Goal: Information Seeking & Learning: Learn about a topic

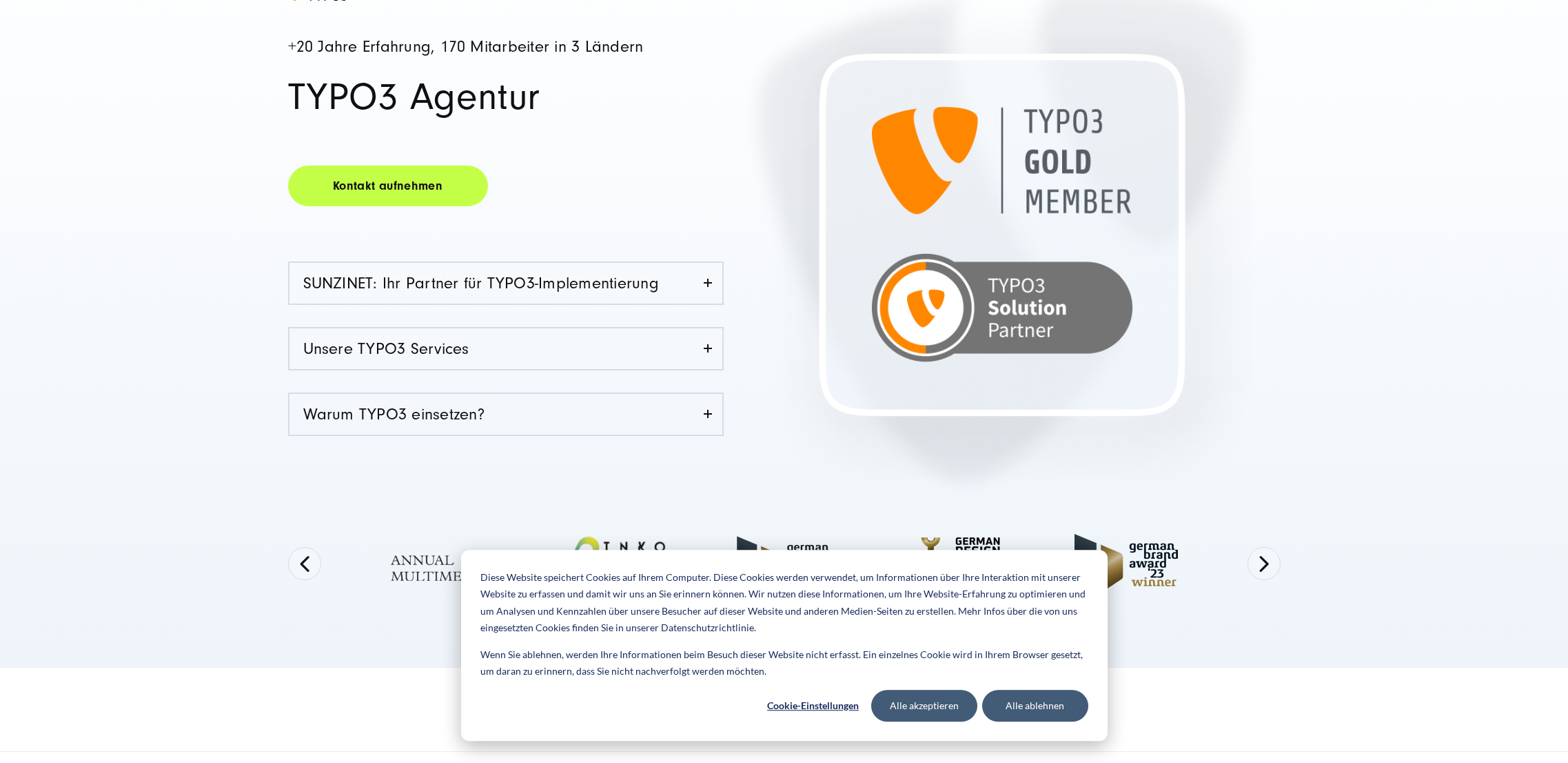
scroll to position [287, 0]
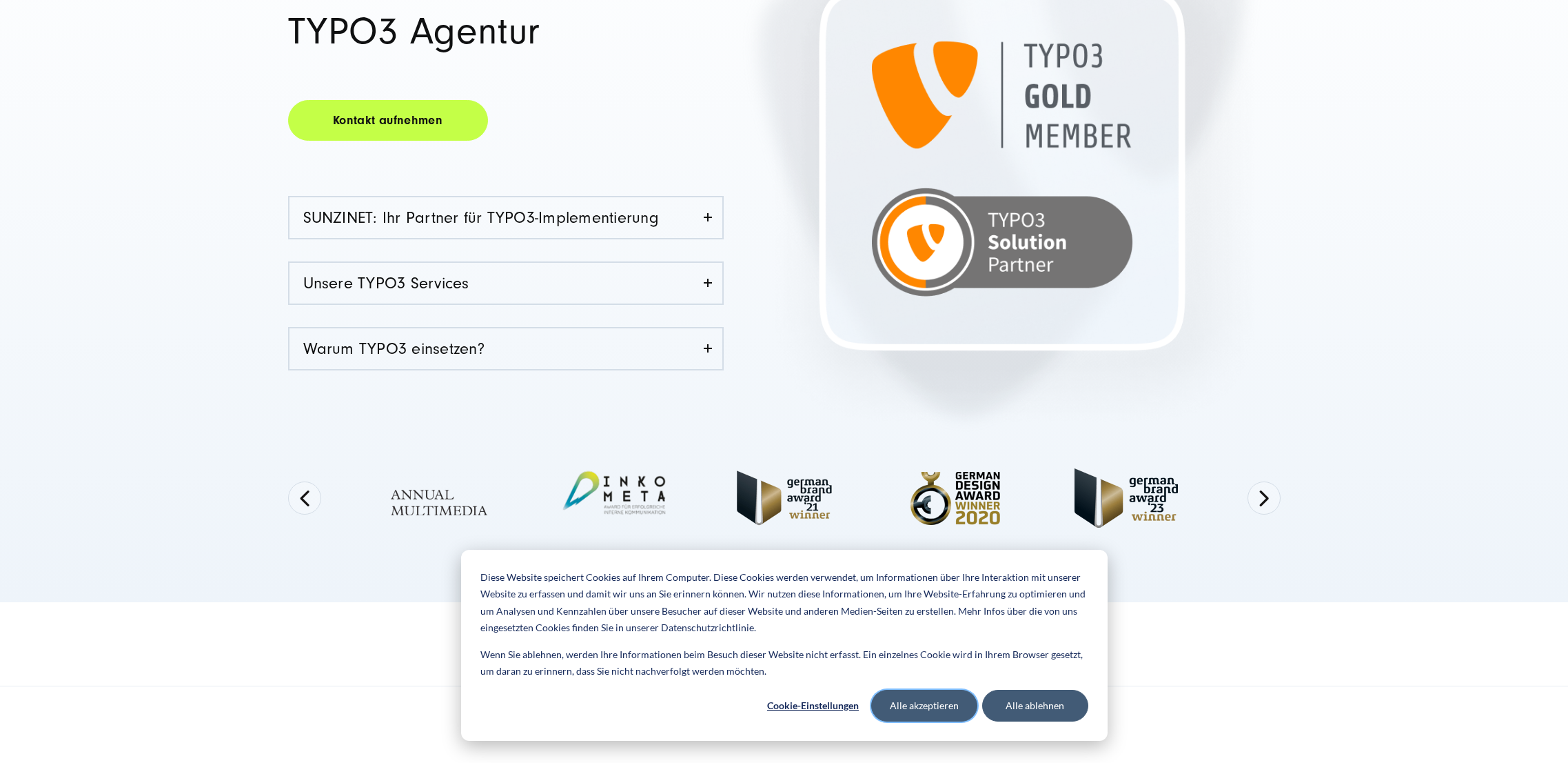
click at [948, 699] on button "Alle akzeptieren" at bounding box center [924, 705] width 106 height 32
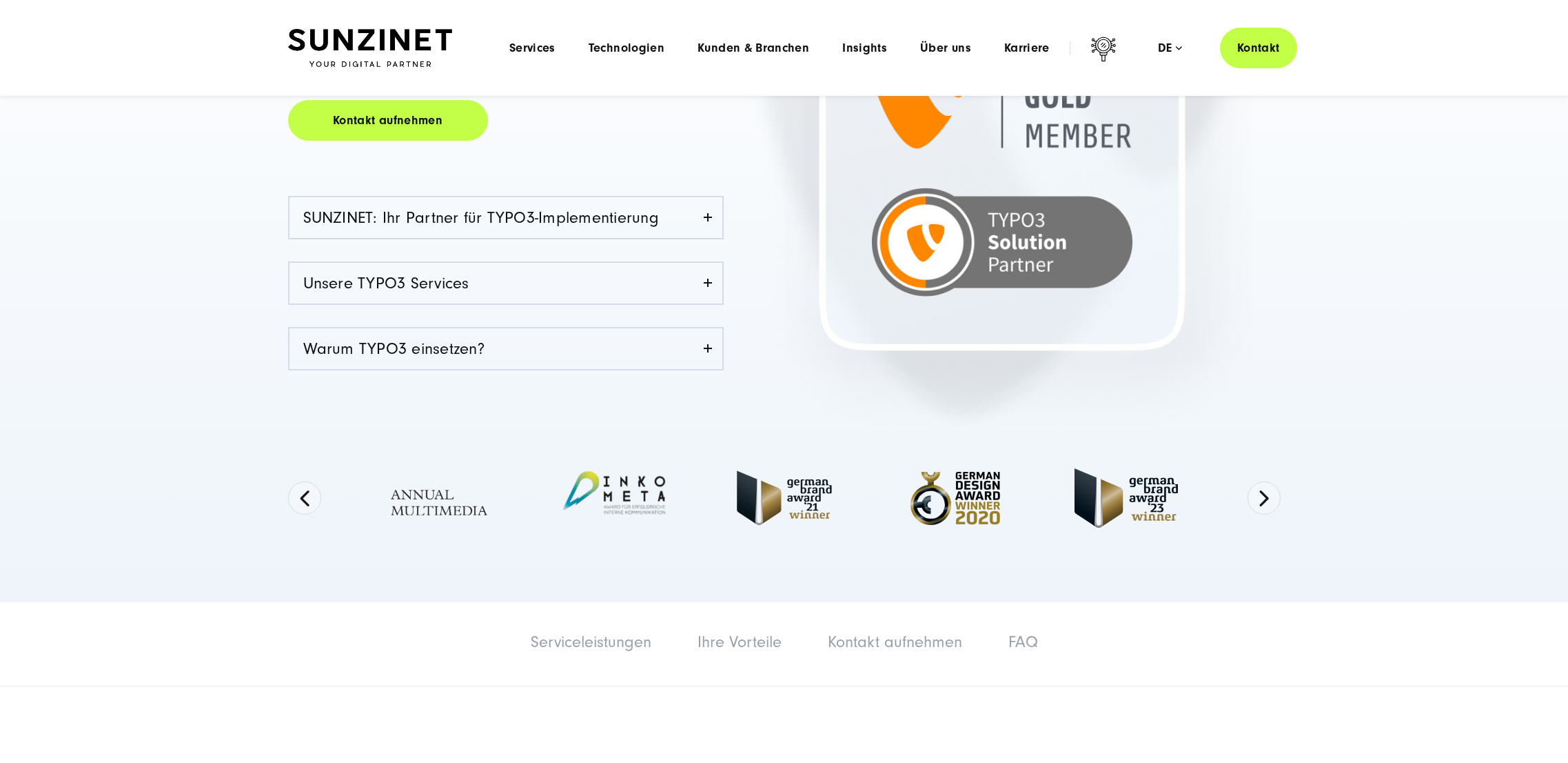
scroll to position [0, 0]
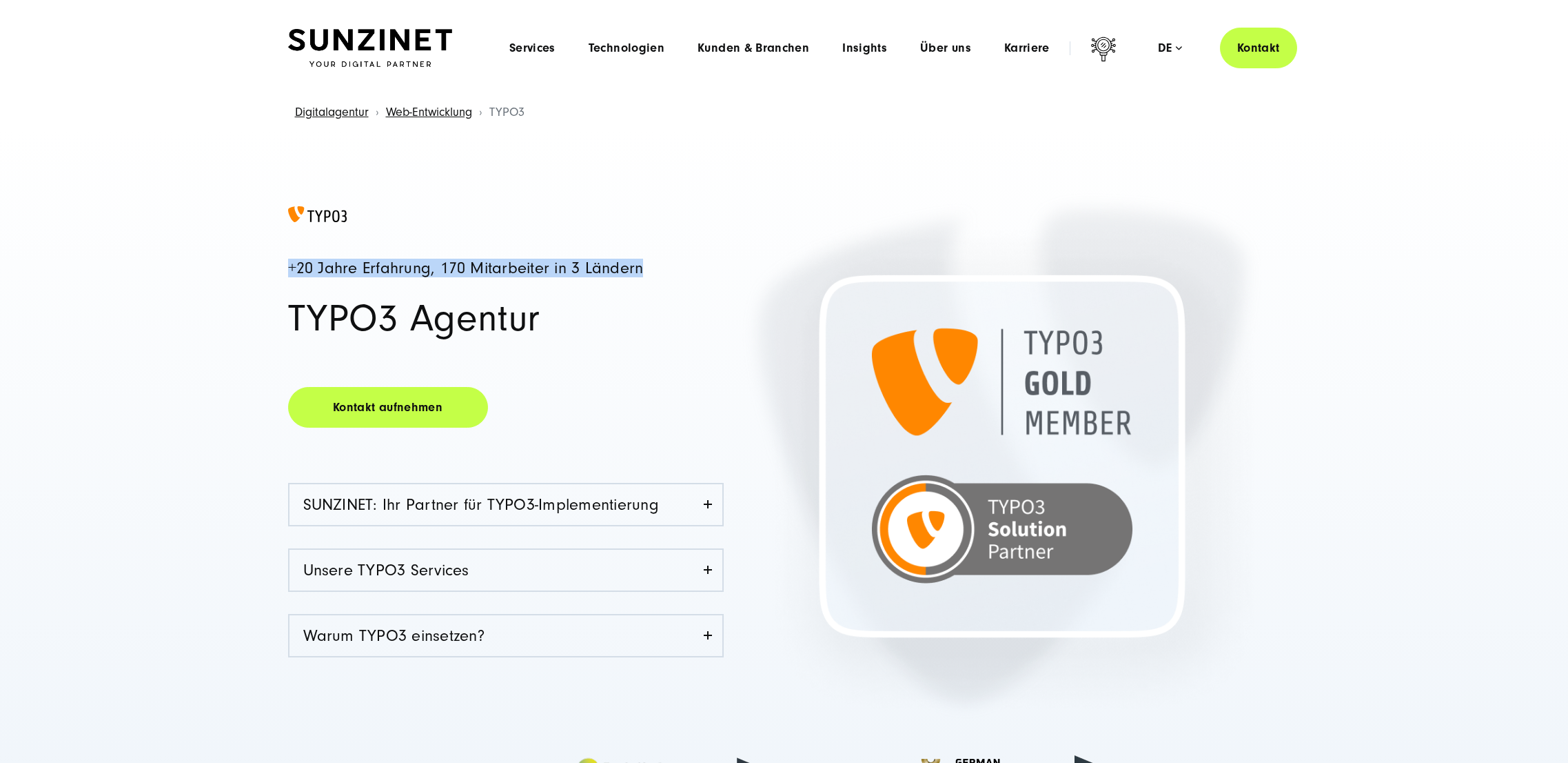
drag, startPoint x: 287, startPoint y: 267, endPoint x: 645, endPoint y: 271, distance: 358.0
click at [645, 271] on div "+20 Jahre Erfahrung, 170 Mitarbeiter in 3 Ländern TYPO3 Agentur Kontakt aufnehm…" at bounding box center [784, 526] width 1048 height 641
click at [642, 301] on h1 "TYPO3 Agentur" at bounding box center [506, 318] width 435 height 39
drag, startPoint x: 540, startPoint y: 327, endPoint x: 281, endPoint y: 213, distance: 283.0
click at [281, 213] on div "+20 Jahre Erfahrung, 170 Mitarbeiter in 3 Ländern TYPO3 Agentur Kontakt aufnehm…" at bounding box center [784, 526] width 1048 height 641
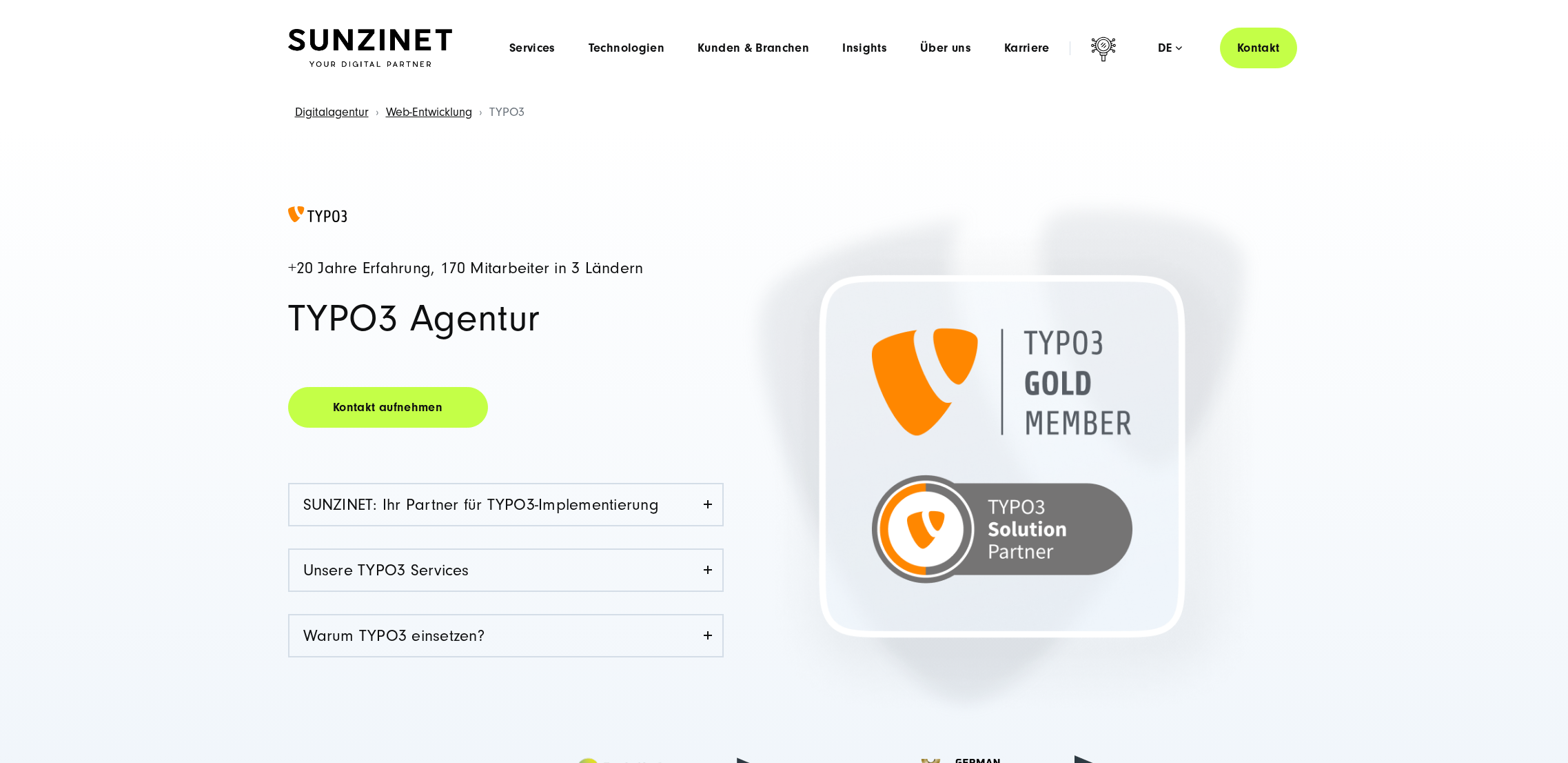
click at [252, 214] on div "+20 Jahre Erfahrung, 170 Mitarbeiter in 3 Ländern TYPO3 Agentur Kontakt aufnehm…" at bounding box center [784, 510] width 1568 height 759
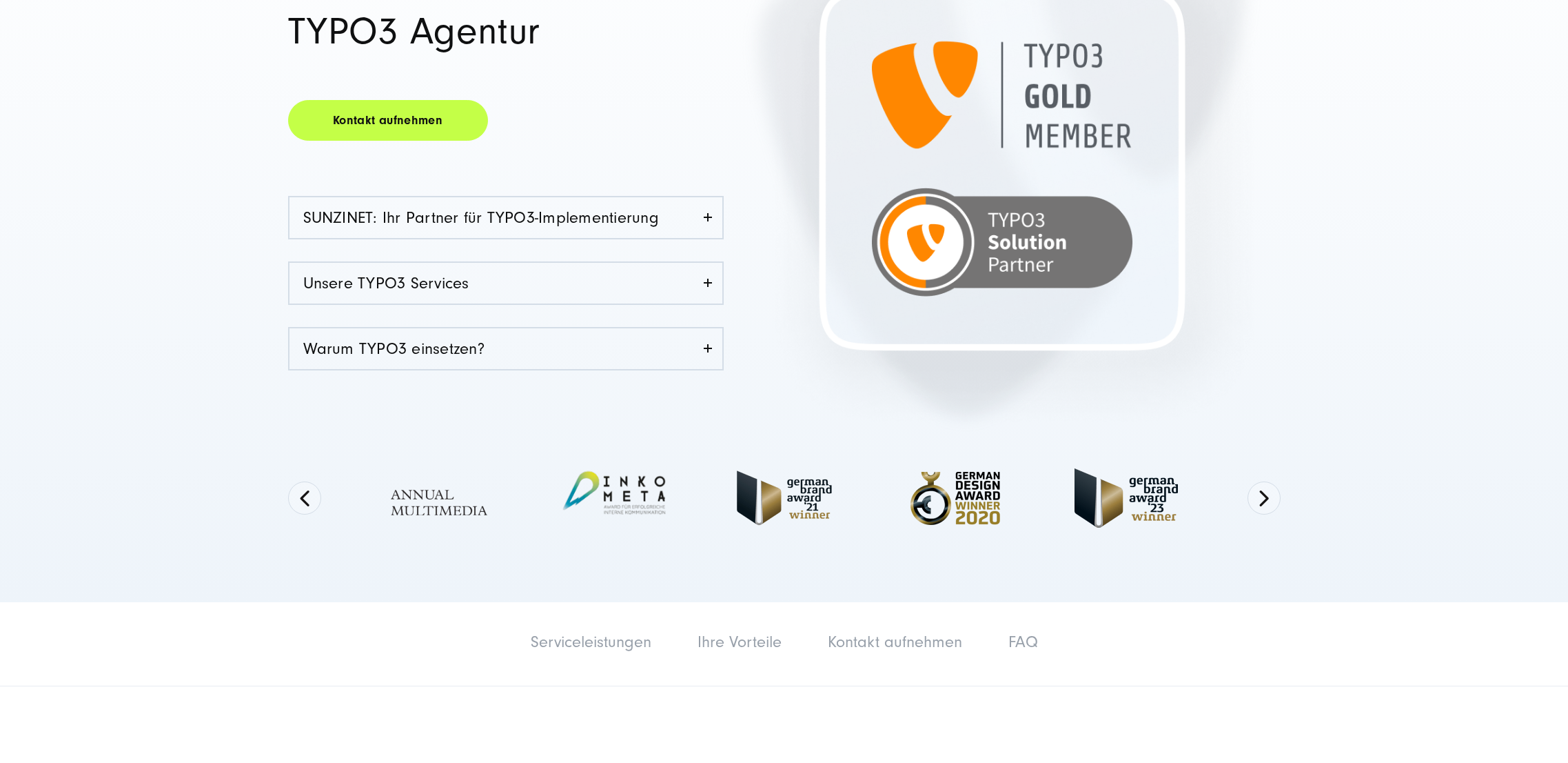
scroll to position [331, 0]
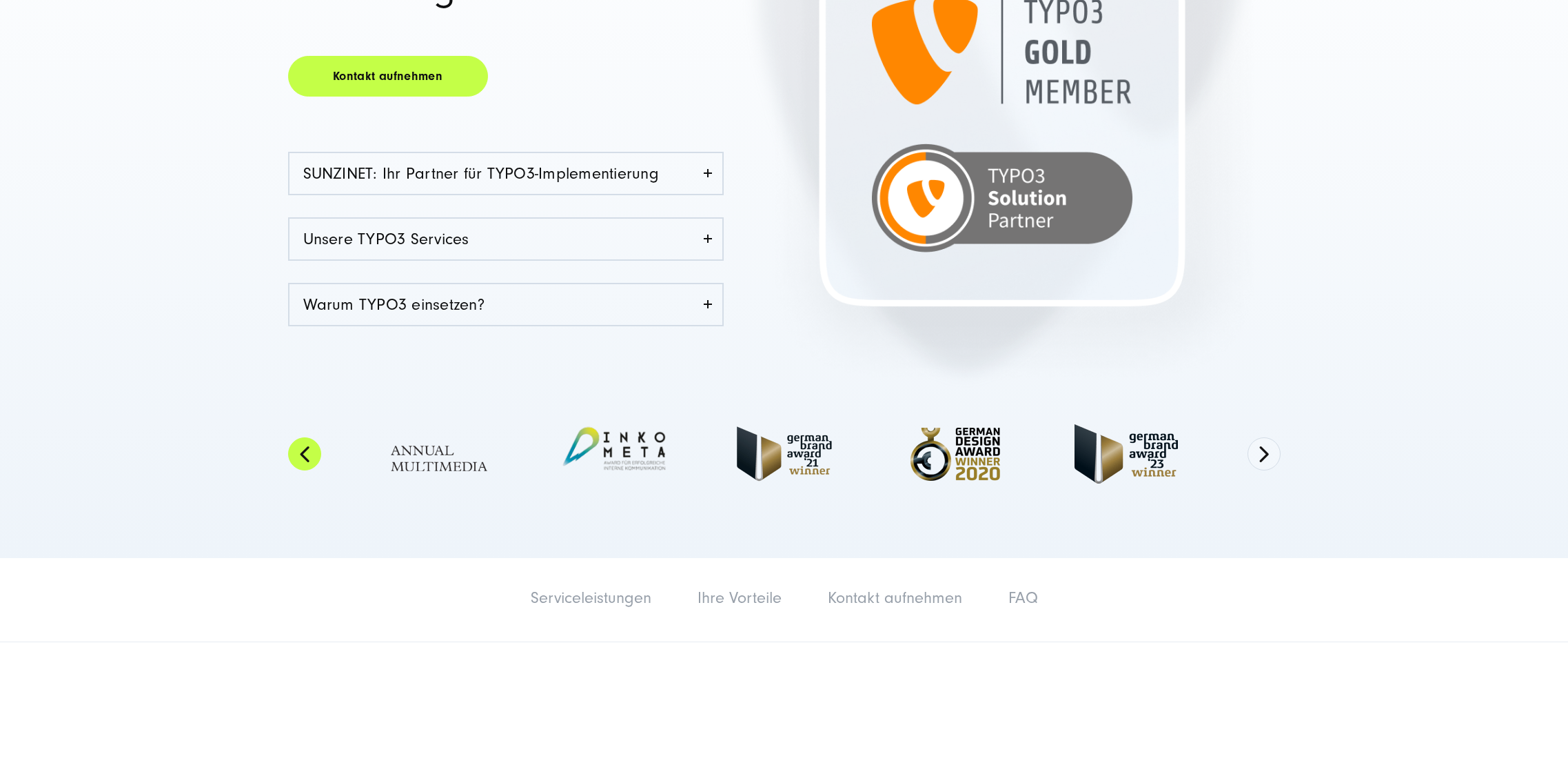
click at [308, 453] on button "Previous" at bounding box center [304, 453] width 33 height 33
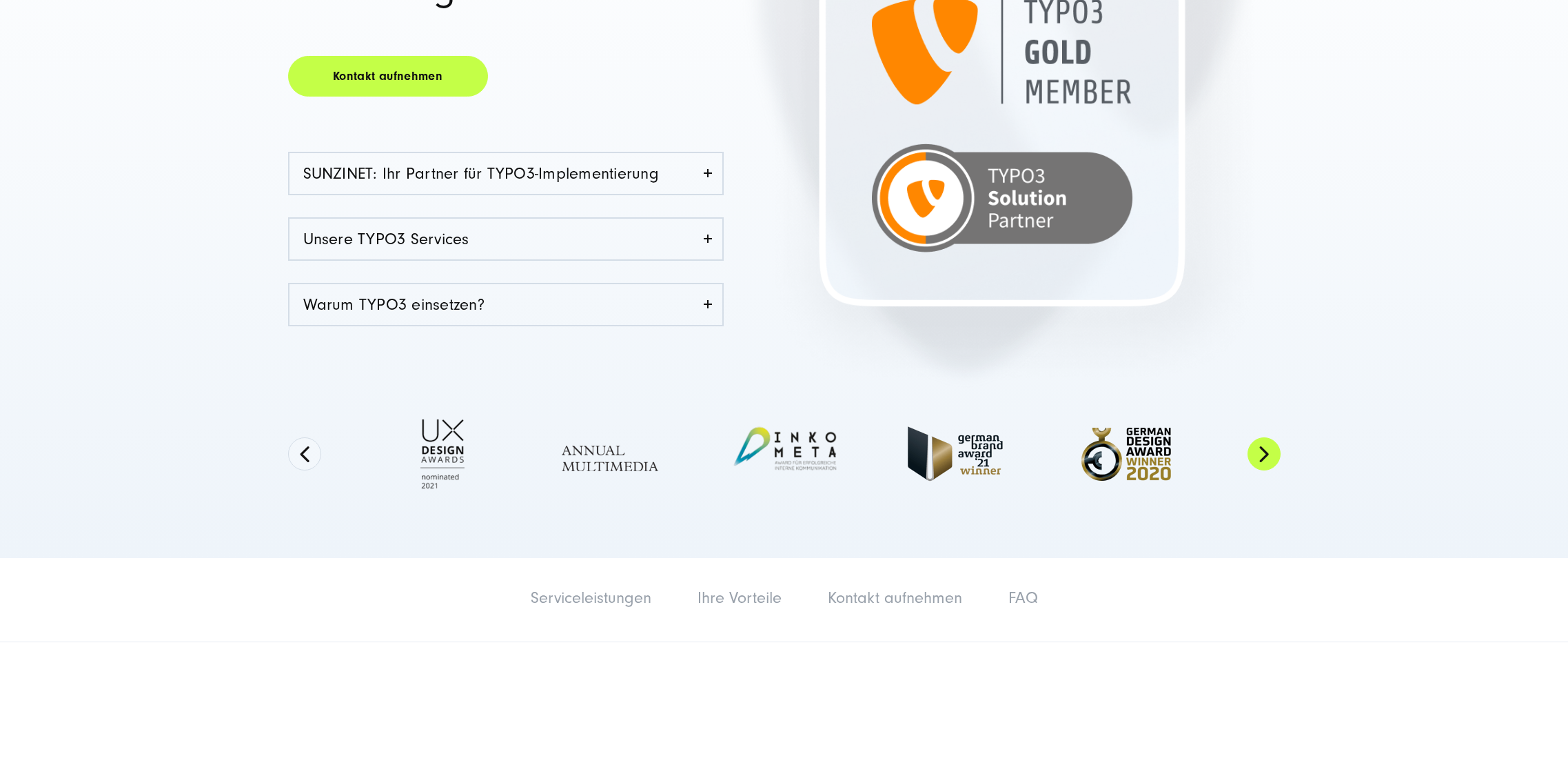
click at [1266, 462] on button "Next" at bounding box center [1264, 453] width 33 height 33
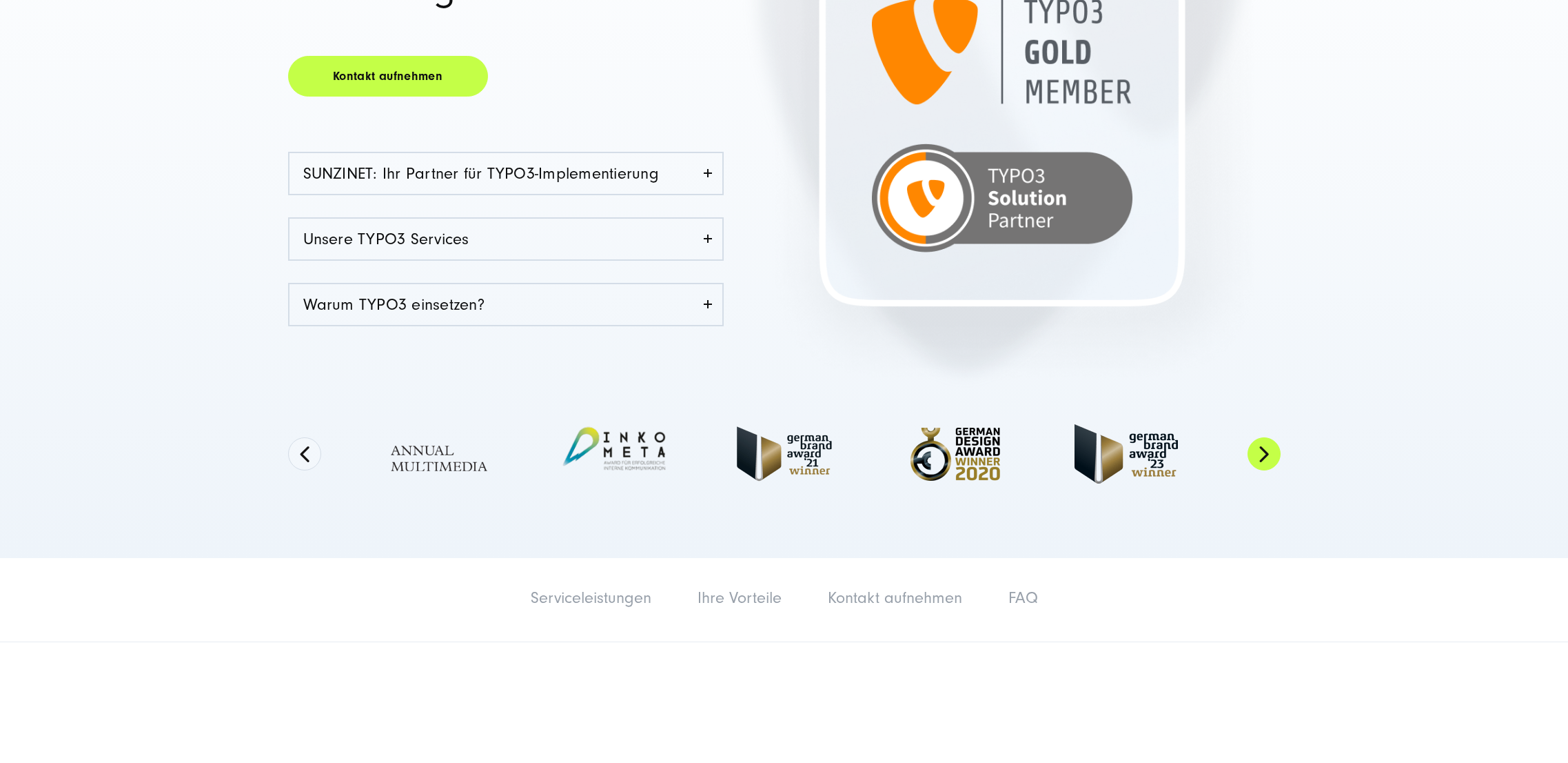
click at [1265, 459] on button "Next" at bounding box center [1264, 453] width 33 height 33
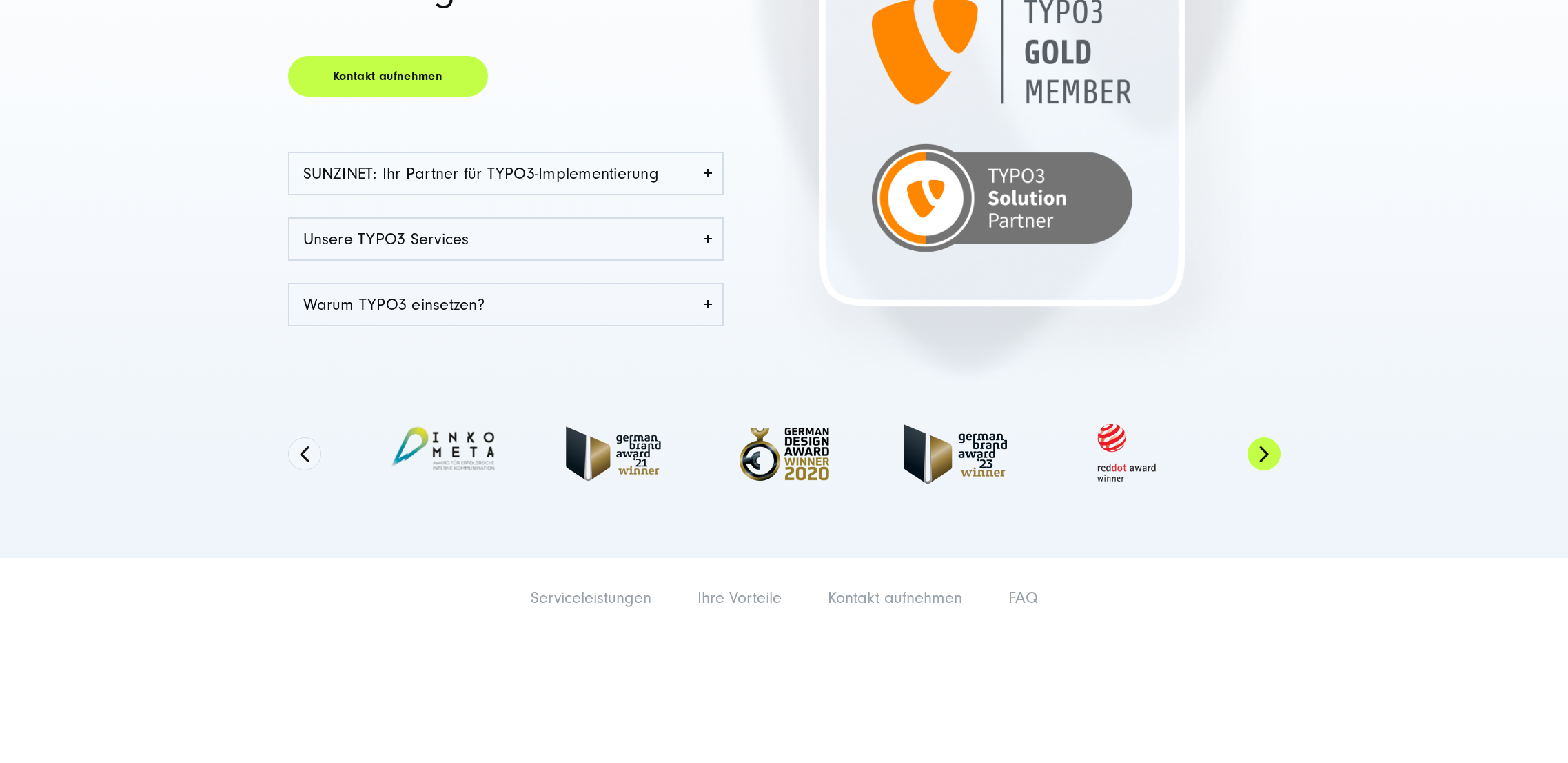
click at [1260, 455] on button "Next" at bounding box center [1264, 453] width 33 height 33
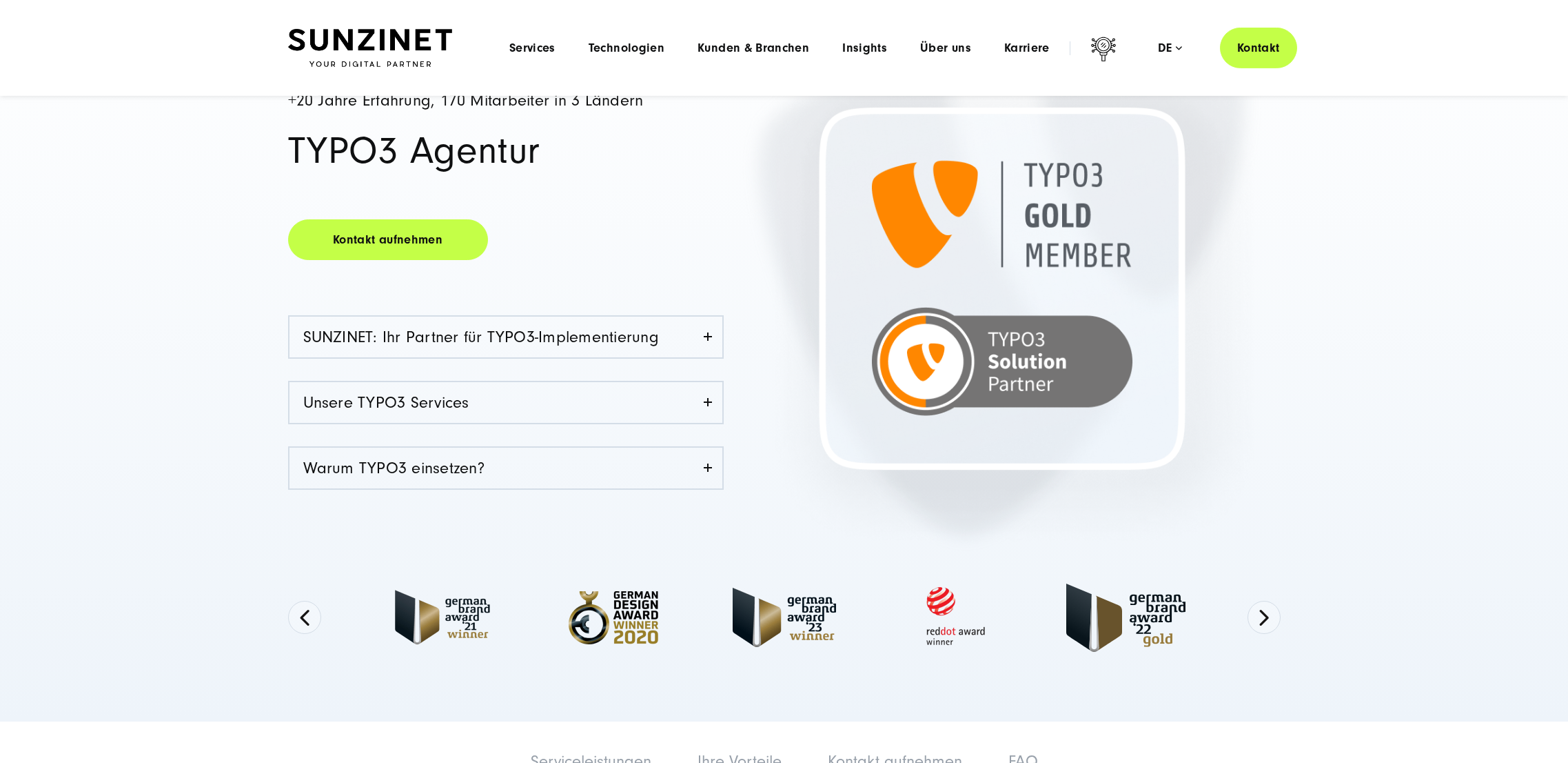
scroll to position [0, 0]
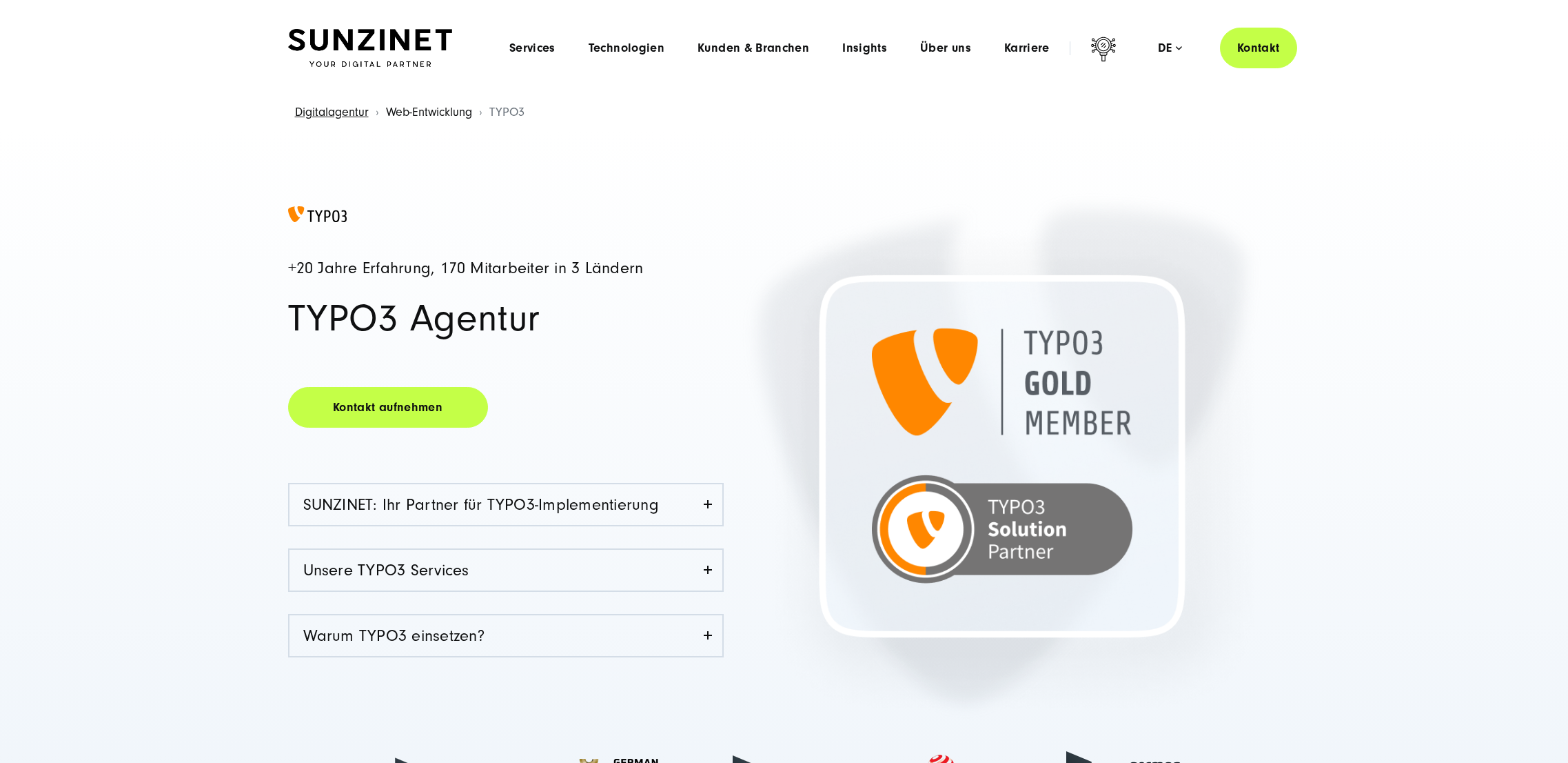
click at [459, 116] on link "Web-Entwicklung" at bounding box center [429, 112] width 86 height 15
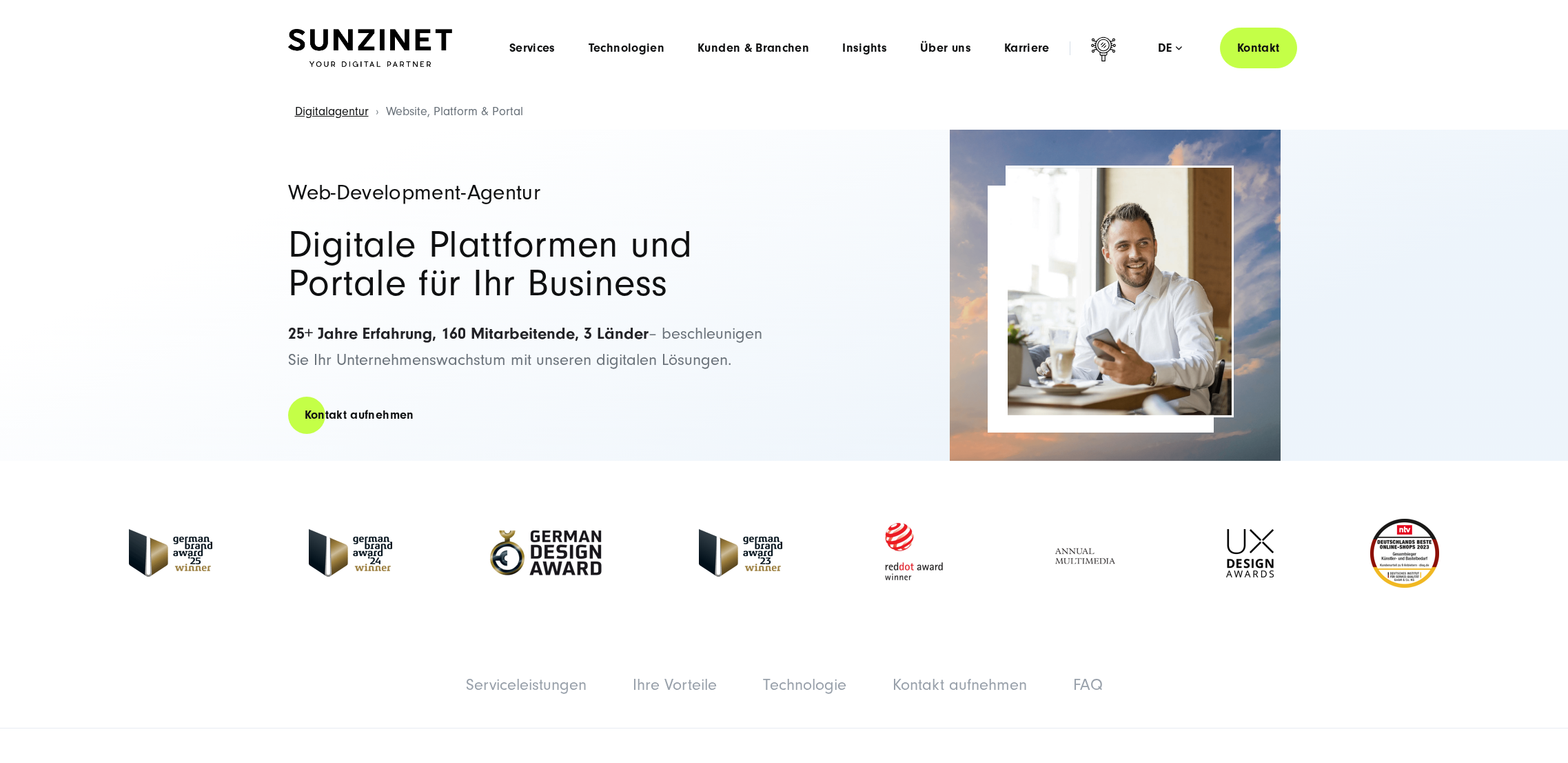
drag, startPoint x: 359, startPoint y: 388, endPoint x: 250, endPoint y: 320, distance: 128.5
click at [268, 324] on div "Web-Development-Agentur Digitale Plattformen und Portale für Ihr Business 25+ J…" at bounding box center [784, 295] width 1048 height 331
click at [226, 308] on div "Web-Development-Agentur Digitale Plattformen und Portale für Ihr Business 25+ J…" at bounding box center [784, 295] width 1568 height 331
drag, startPoint x: 289, startPoint y: 190, endPoint x: 409, endPoint y: 386, distance: 229.8
click at [409, 385] on div "Web-Development-Agentur Digitale Plattformen und Portale für Ihr Business 25+ J…" at bounding box center [529, 295] width 482 height 331
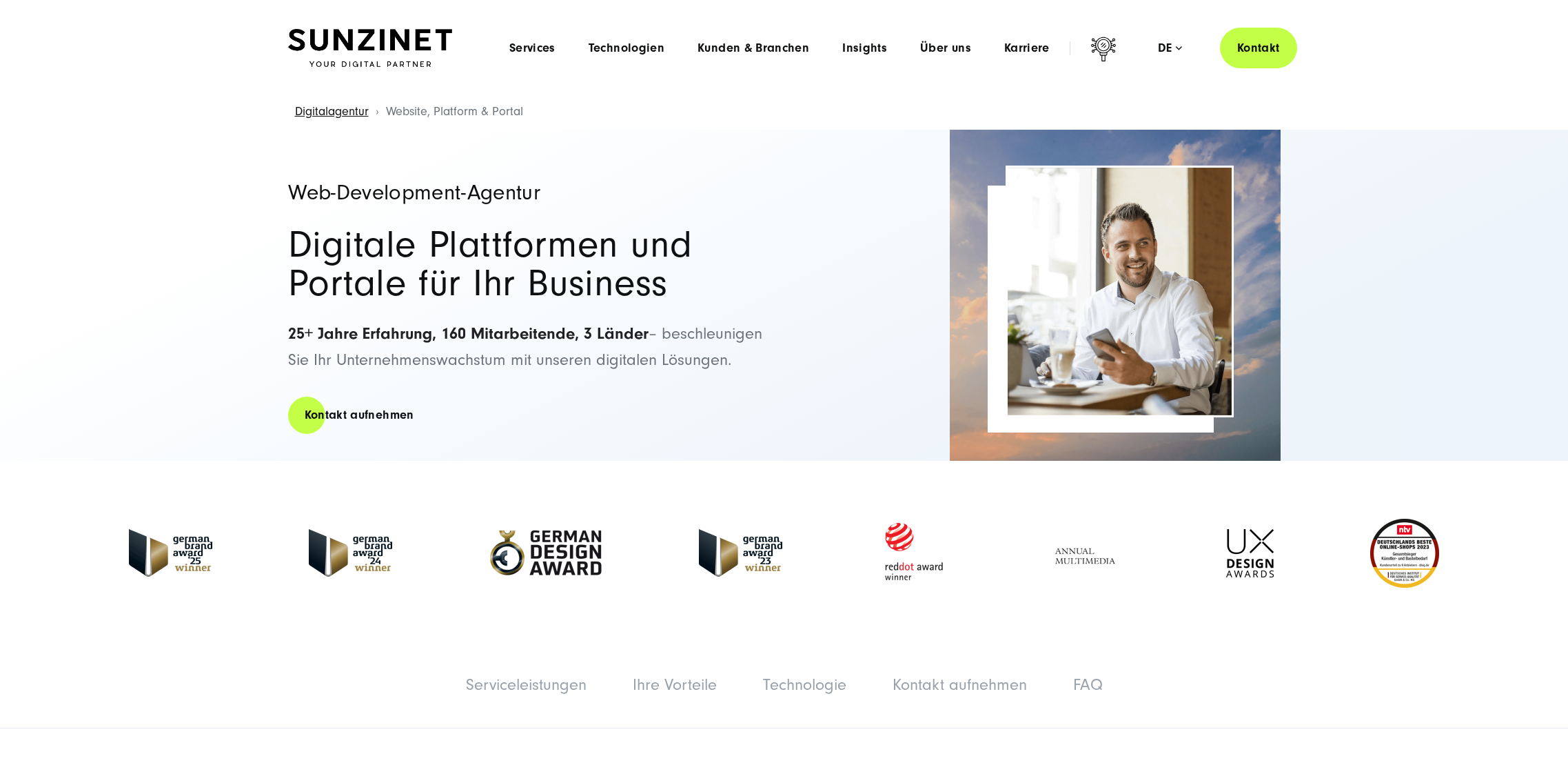
click at [414, 374] on p "25+ Jahre Erfahrung, 160 Mitarbeitende, 3 Länder – beschleunigen Sie Ihr Untern…" at bounding box center [529, 347] width 482 height 53
drag, startPoint x: 293, startPoint y: 193, endPoint x: 362, endPoint y: 386, distance: 205.0
click at [362, 386] on div "Web-Development-Agentur Digitale Plattformen und Portale für Ihr Business 25+ J…" at bounding box center [529, 295] width 482 height 331
click at [393, 374] on p "25+ Jahre Erfahrung, 160 Mitarbeitende, 3 Länder – beschleunigen Sie Ihr Untern…" at bounding box center [529, 347] width 482 height 53
drag, startPoint x: 370, startPoint y: 388, endPoint x: 282, endPoint y: 188, distance: 218.5
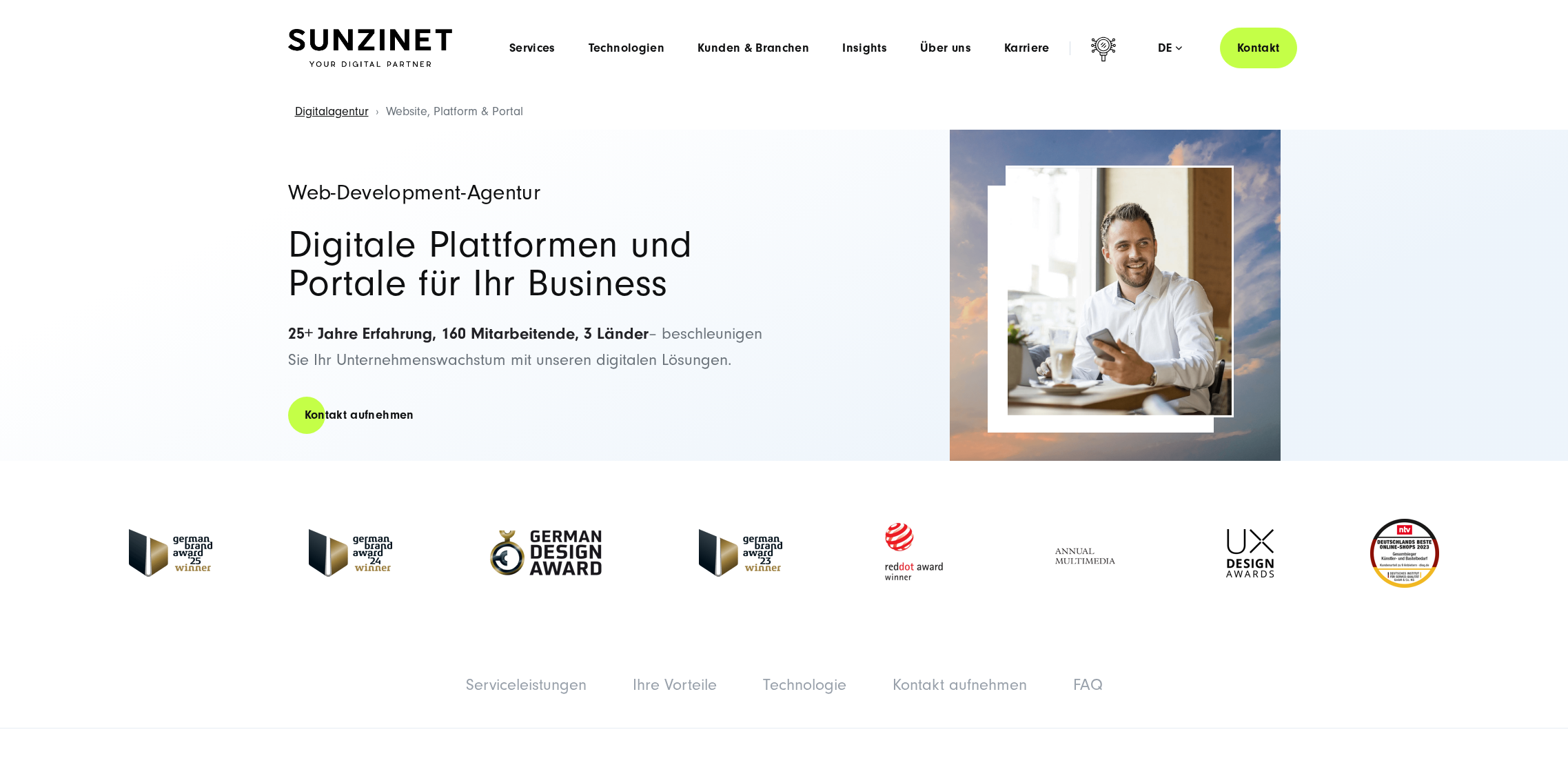
click at [282, 188] on div "Web-Development-Agentur Digitale Plattformen und Portale für Ihr Business 25+ J…" at bounding box center [784, 295] width 1048 height 331
click at [347, 181] on h1 "Web-Development-Agentur" at bounding box center [529, 192] width 482 height 22
drag, startPoint x: 292, startPoint y: 192, endPoint x: 381, endPoint y: 382, distance: 209.8
click at [381, 382] on div "Web-Development-Agentur Digitale Plattformen und Portale für Ihr Business 25+ J…" at bounding box center [529, 295] width 482 height 331
click at [778, 398] on div "Web-Development-Agentur Digitale Plattformen und Portale für Ihr Business 25+ J…" at bounding box center [784, 295] width 992 height 331
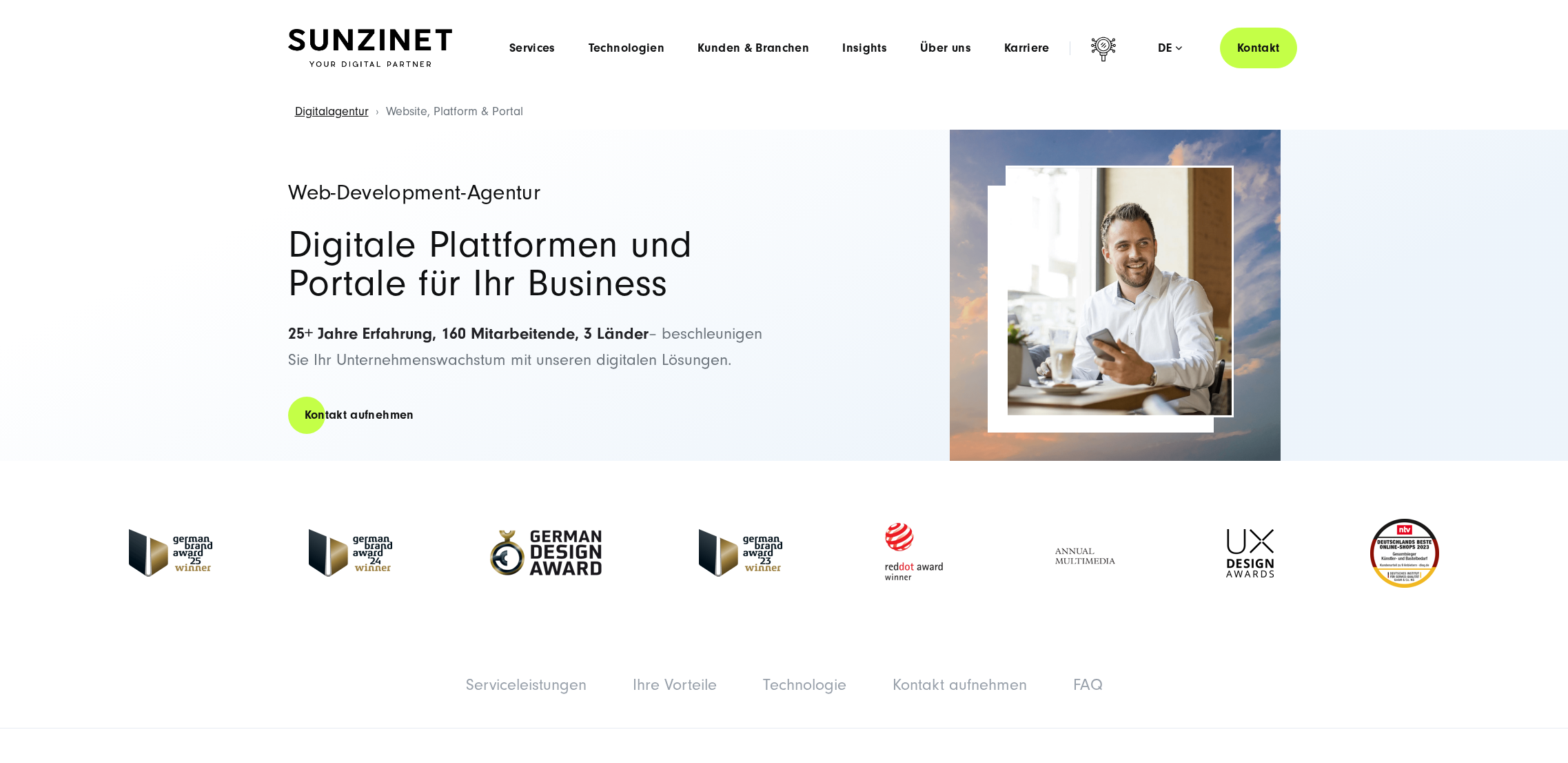
drag, startPoint x: 291, startPoint y: 191, endPoint x: 375, endPoint y: 385, distance: 211.4
click at [375, 385] on div "Web-Development-Agentur Digitale Plattformen und Portale für Ihr Business 25+ J…" at bounding box center [529, 295] width 482 height 331
click at [367, 374] on p "25+ Jahre Erfahrung, 160 Mitarbeitende, 3 Länder – beschleunigen Sie Ihr Untern…" at bounding box center [529, 347] width 482 height 53
drag, startPoint x: 372, startPoint y: 391, endPoint x: 286, endPoint y: 186, distance: 222.3
click at [286, 186] on div "Web-Development-Agentur Digitale Plattformen und Portale für Ihr Business 25+ J…" at bounding box center [784, 295] width 1048 height 331
